Goal: Transaction & Acquisition: Obtain resource

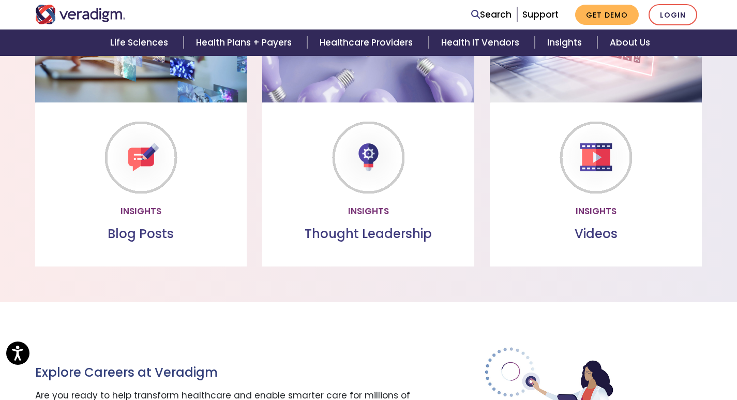
scroll to position [930, 0]
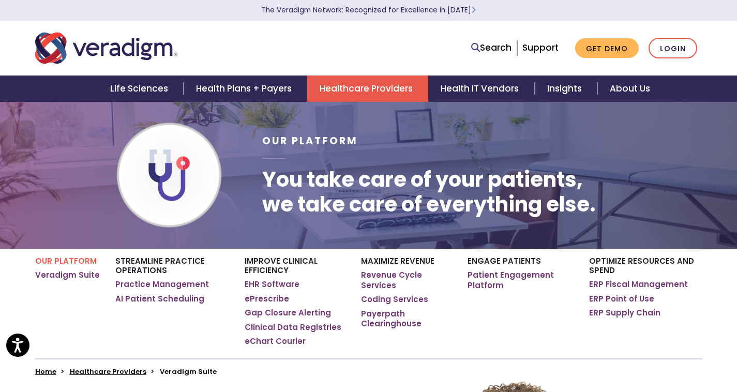
click at [323, 49] on div "Search Support Get Demo Login" at bounding box center [511, 48] width 398 height 21
click at [599, 53] on link "Get Demo" at bounding box center [607, 48] width 64 height 20
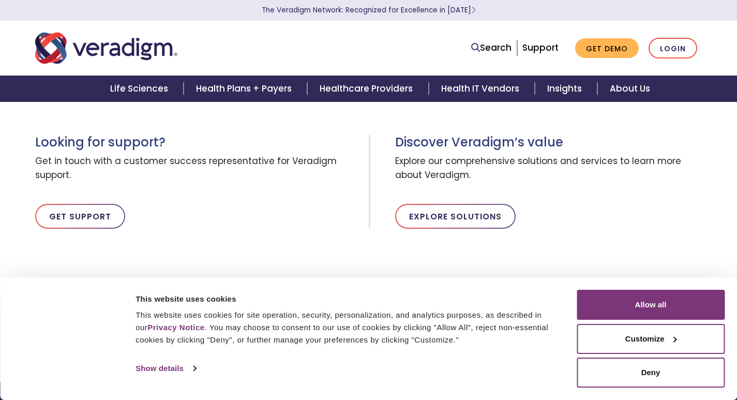
scroll to position [236, 0]
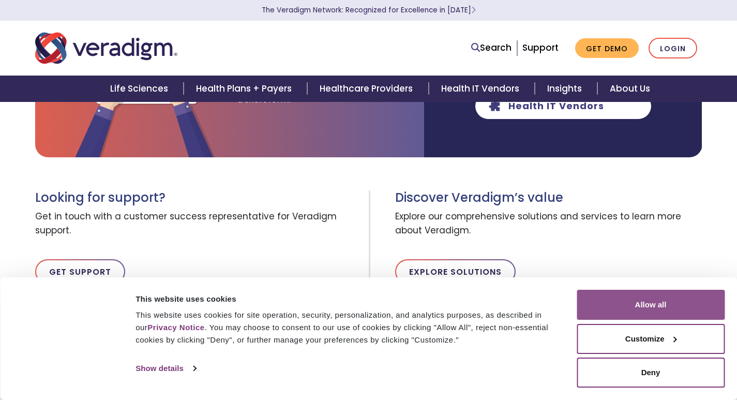
click at [613, 300] on button "Allow all" at bounding box center [651, 305] width 148 height 30
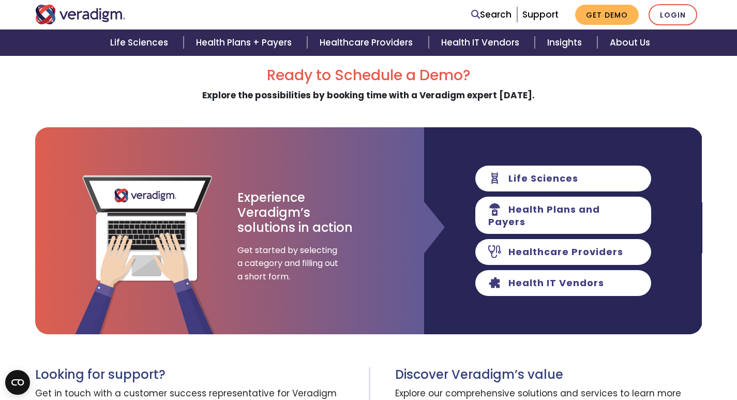
scroll to position [0, 0]
